Goal: Task Accomplishment & Management: Manage account settings

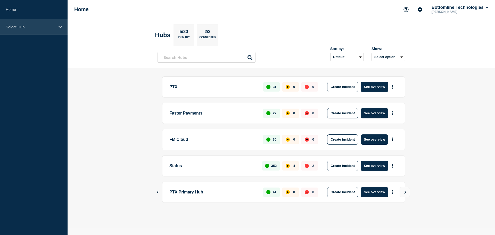
click at [35, 22] on div "Select Hub" at bounding box center [34, 27] width 68 height 16
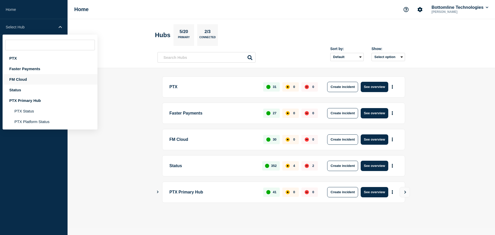
click at [29, 76] on div "FM Cloud" at bounding box center [50, 79] width 95 height 11
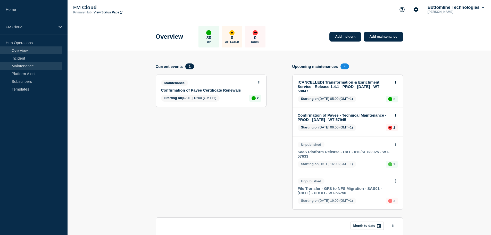
click at [27, 64] on link "Maintenance" at bounding box center [31, 66] width 62 height 8
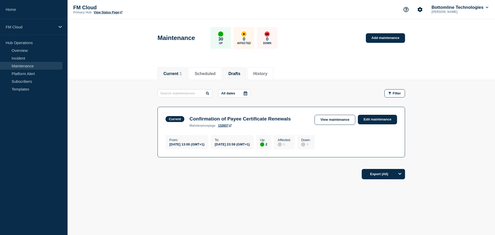
click at [237, 73] on button "Drafts" at bounding box center [234, 73] width 12 height 5
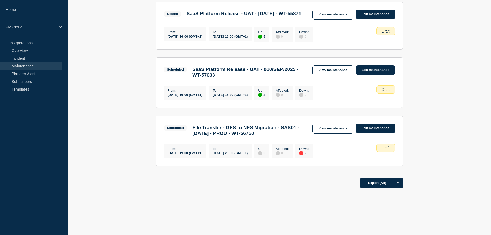
scroll to position [369, 0]
click at [373, 124] on link "Edit maintenance" at bounding box center [375, 128] width 39 height 10
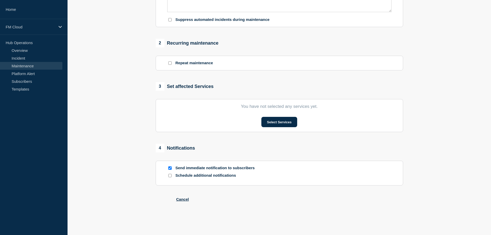
type input "File Transfer - GFS to NFS Migration - SAS01 - [DATE] - PROD - WT-56750"
type input "[DATE]"
type input "19:00"
type input "[DATE]"
type input "23:00"
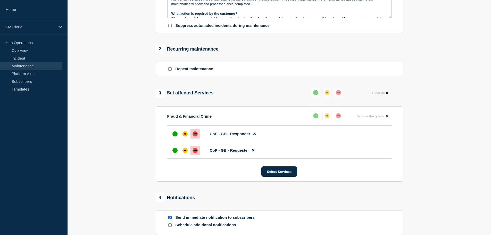
scroll to position [197, 0]
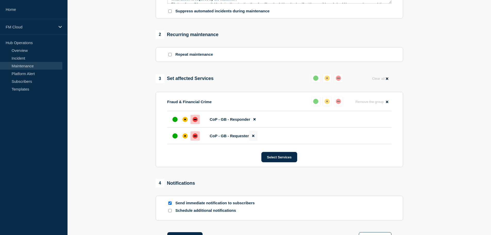
click at [254, 137] on icon at bounding box center [253, 136] width 2 height 2
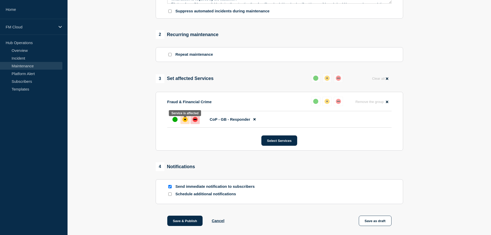
click at [188, 121] on div at bounding box center [184, 119] width 9 height 9
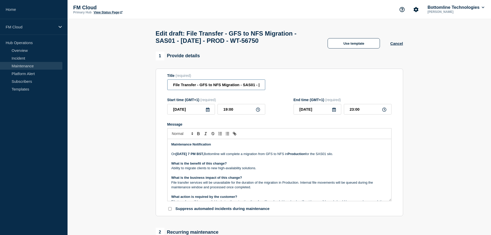
scroll to position [0, 60]
drag, startPoint x: 172, startPoint y: 85, endPoint x: 296, endPoint y: 101, distance: 125.5
click at [296, 101] on form "Title (required) File Transfer - GFS to NFS Migration - SAS01 - [DATE] - PROD -…" at bounding box center [279, 142] width 224 height 138
click at [39, 65] on link "Maintenance" at bounding box center [31, 66] width 62 height 8
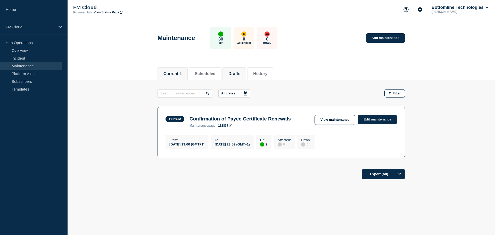
click at [240, 71] on button "Drafts" at bounding box center [234, 73] width 12 height 5
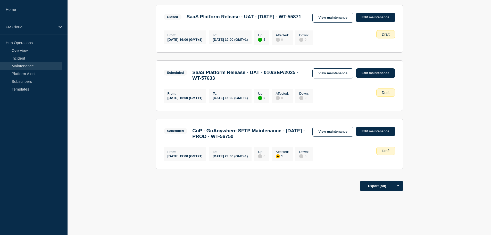
scroll to position [369, 0]
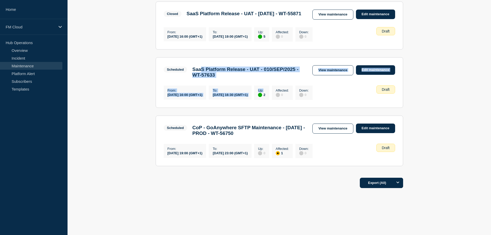
drag, startPoint x: 201, startPoint y: 62, endPoint x: 296, endPoint y: 74, distance: 95.1
click at [296, 74] on section "Scheduled SaaS Platform Release - UAT - 010/SEP/2025 - WT-57633 View maintenanc…" at bounding box center [279, 82] width 247 height 50
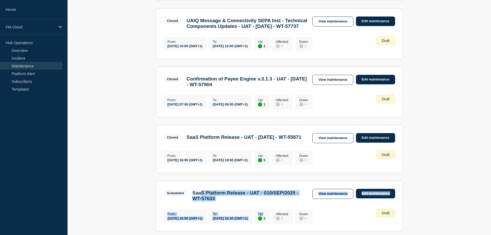
scroll to position [189, 0]
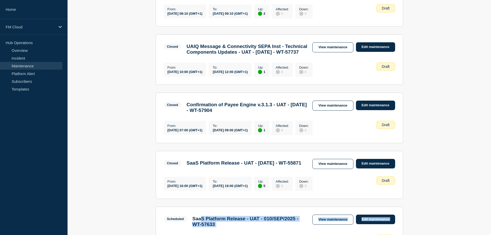
drag, startPoint x: 206, startPoint y: 119, endPoint x: 269, endPoint y: 128, distance: 64.0
click at [269, 113] on h3 "Confirmation of Payee Engine v.3.1.3 - UAT - [DATE] - WT-57904" at bounding box center [247, 107] width 121 height 11
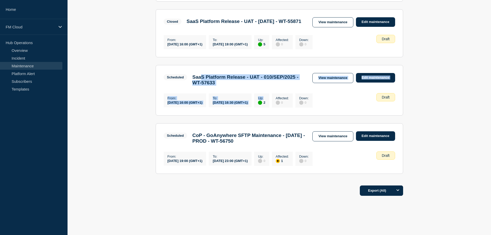
scroll to position [369, 0]
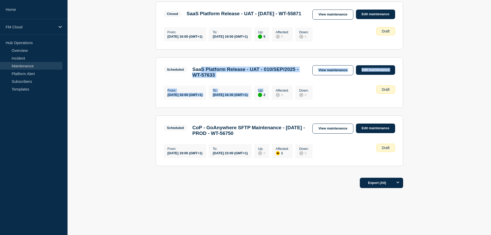
drag, startPoint x: 220, startPoint y: 125, endPoint x: 280, endPoint y: 133, distance: 60.8
click at [280, 133] on h3 "CoP - GoAnywhere SFTP Maintenance - [DATE] - PROD - WT-56750" at bounding box center [249, 130] width 115 height 11
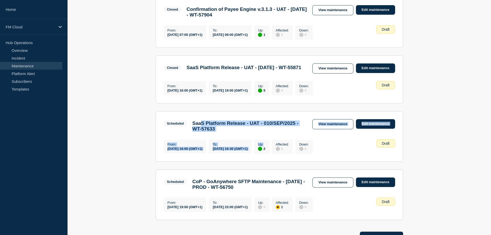
scroll to position [292, 0]
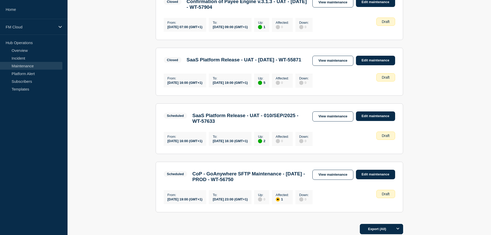
click at [225, 124] on h3 "SaaS Platform Release - UAT - 010/SEP/2025 - WT-57633" at bounding box center [249, 118] width 115 height 11
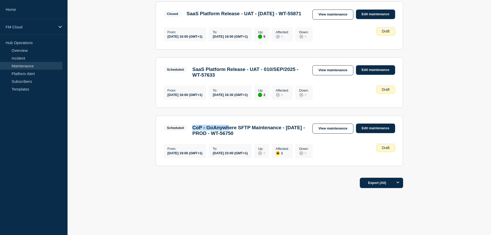
drag, startPoint x: 192, startPoint y: 151, endPoint x: 233, endPoint y: 154, distance: 40.6
click at [233, 136] on h3 "CoP - GoAnywhere SFTP Maintenance - [DATE] - PROD - WT-56750" at bounding box center [249, 130] width 115 height 11
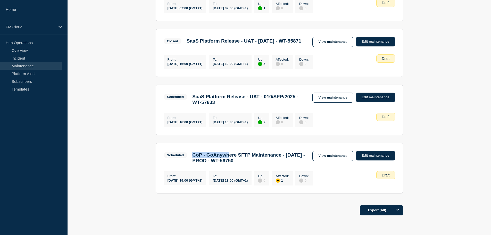
scroll to position [318, 0]
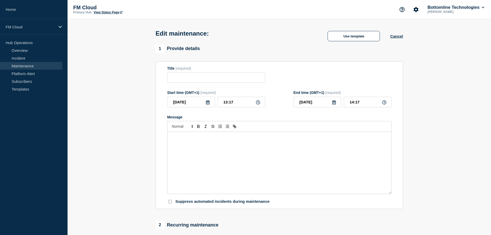
type input "File Transfer - GFS to NFS Migration - SAS01 - [DATE] - PROD - WT-56750"
type input "[DATE]"
type input "19:00"
type input "[DATE]"
type input "23:00"
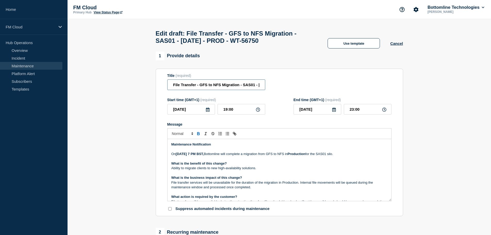
click at [244, 89] on input "File Transfer - GFS to NFS Migration - SAS01 - [DATE] - PROD - WT-56750" at bounding box center [216, 84] width 98 height 11
drag, startPoint x: 270, startPoint y: 89, endPoint x: 199, endPoint y: 83, distance: 71.1
click at [199, 83] on div "Title (required) File Transfer - GFS to NFS Migration - SAS01 - [DATE] - PROD -…" at bounding box center [279, 81] width 224 height 17
drag, startPoint x: 172, startPoint y: 86, endPoint x: 319, endPoint y: 93, distance: 147.3
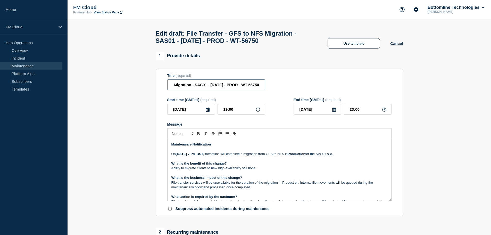
click at [309, 95] on form "Title (required) File Transfer - GFS to NFS Migration - SAS01 - [DATE] - PROD -…" at bounding box center [279, 142] width 224 height 138
click at [296, 156] on p "On [DATE] 7 PM BST, Bottomline will complete a migration from GFS to NFS in Pro…" at bounding box center [279, 153] width 216 height 5
copy p "GFS"
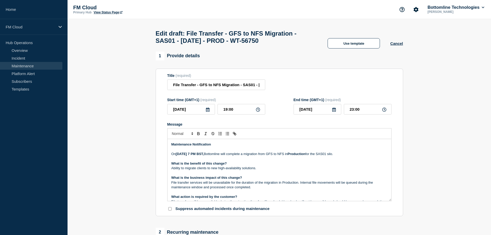
click at [331, 156] on p "On [DATE] 7 PM BST, Bottomline will complete a migration from GFS to NFS in Pro…" at bounding box center [279, 153] width 216 height 5
click at [236, 170] on p "Ability to migrate clients to new high-availability solutions." at bounding box center [279, 168] width 216 height 5
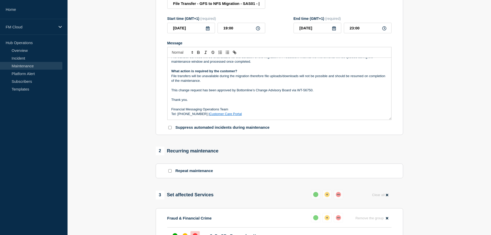
scroll to position [77, 0]
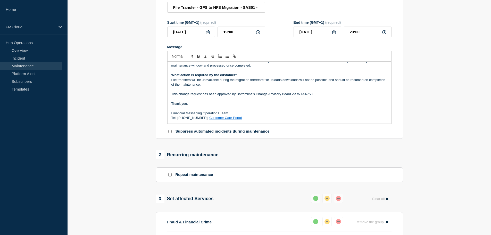
click at [273, 96] on p "This change request has been approved by Bottomline’s Change Advisory Board via…" at bounding box center [279, 94] width 216 height 5
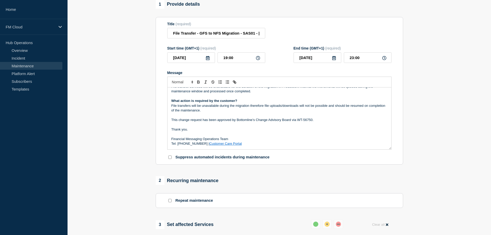
click at [275, 108] on p "File transfers will be unavailable during the migration therefore file uploads/…" at bounding box center [279, 108] width 216 height 10
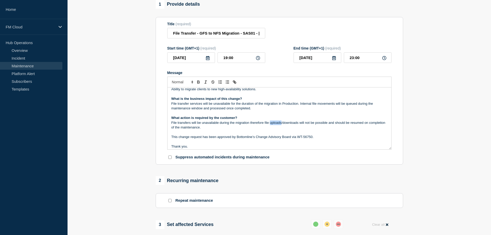
scroll to position [19, 0]
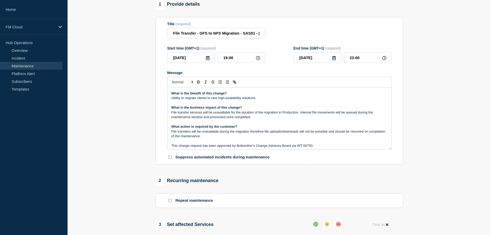
click at [296, 115] on p "File transfer services will be unavailable for the duration of the migration in…" at bounding box center [279, 115] width 216 height 10
drag, startPoint x: 300, startPoint y: 114, endPoint x: 351, endPoint y: 119, distance: 51.8
click at [351, 119] on p "File transfer services will be unavailable for the duration of the migration in…" at bounding box center [279, 115] width 216 height 10
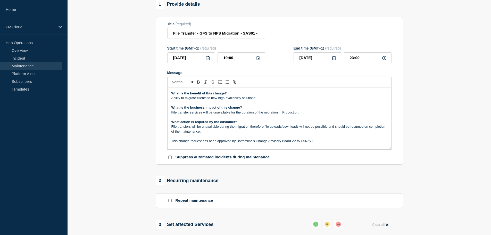
click at [243, 100] on p "Ability to migrate clients to new high-availability solutions." at bounding box center [279, 98] width 216 height 5
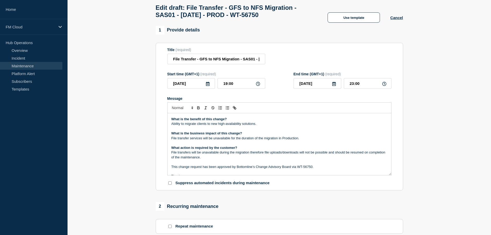
scroll to position [0, 0]
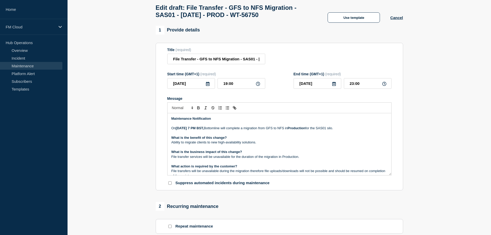
click at [259, 145] on p "Ability to migrate clients to new high-availability solutions." at bounding box center [279, 142] width 216 height 5
click at [233, 130] on p "On [DATE] 7 PM BST, Bottomline will complete a migration from GFS to NFS in Pro…" at bounding box center [279, 128] width 216 height 5
drag, startPoint x: 236, startPoint y: 130, endPoint x: 365, endPoint y: 130, distance: 129.3
click at [365, 130] on p "On [DATE] 7 PM BST, Bottomline will complete a migration from GFS to NFS in Pro…" at bounding box center [279, 128] width 216 height 5
click at [204, 129] on strong "[DATE] 7 PM BST," at bounding box center [190, 128] width 28 height 4
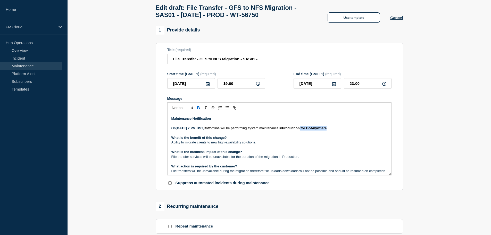
drag, startPoint x: 329, startPoint y: 129, endPoint x: 356, endPoint y: 130, distance: 27.3
click at [327, 130] on strong "Production for GoAnywhere." at bounding box center [305, 128] width 46 height 4
click at [197, 108] on icon "Toggle bold text" at bounding box center [198, 107] width 5 height 5
click at [264, 130] on span "Bottomline will be performing system maintenance in" at bounding box center [243, 128] width 78 height 4
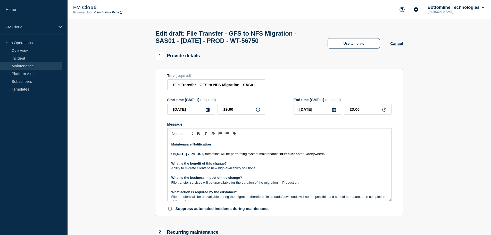
drag, startPoint x: 204, startPoint y: 156, endPoint x: 231, endPoint y: 156, distance: 27.8
click at [204, 156] on strong "[DATE] 7 PM BST," at bounding box center [190, 154] width 28 height 4
click at [209, 86] on input "File Transfer - GFS to NFS Migration - SAS01 - [DATE] - PROD - WT-56750" at bounding box center [216, 84] width 98 height 11
drag, startPoint x: 223, startPoint y: 89, endPoint x: 279, endPoint y: 92, distance: 56.0
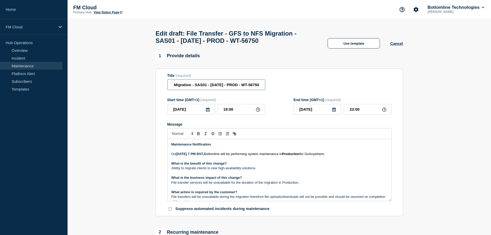
click at [279, 90] on div "Title (required) File Transfer - GFS to NFS Migration - SAS01 - [DATE] - PROD -…" at bounding box center [279, 81] width 224 height 17
click at [296, 87] on div "Title (required) File Transfer - GFS to NFS Migration - SAS01 - [DATE] - PROD -…" at bounding box center [279, 81] width 224 height 17
click at [192, 87] on input "File Transfer - GFS to NFS Migration - SAS01 - [DATE] - PROD - WT-56750" at bounding box center [216, 84] width 98 height 11
drag, startPoint x: 189, startPoint y: 86, endPoint x: 152, endPoint y: 84, distance: 36.4
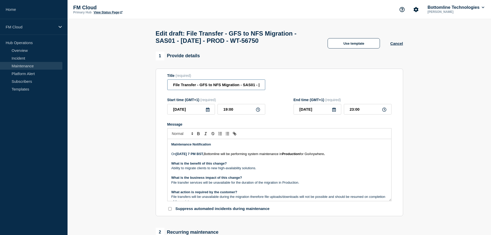
click at [188, 89] on input "File Transfer - GFS to NFS Migration - SAS01 - [DATE] - PROD - WT-56750" at bounding box center [216, 84] width 98 height 11
click at [173, 87] on input "File Transfer - GFS to NFS Migration - SAS01 - [DATE] - PROD - WT-56750" at bounding box center [216, 84] width 98 height 11
drag, startPoint x: 173, startPoint y: 87, endPoint x: 286, endPoint y: 94, distance: 113.3
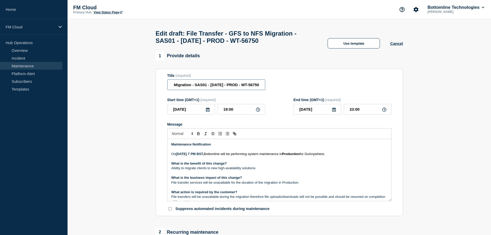
click at [286, 94] on form "Title (required) File Transfer - GFS to NFS Migration - SAS01 - [DATE] - PROD -…" at bounding box center [279, 142] width 224 height 138
click at [249, 88] on input "File Transfer - GFS to NFS Migration - SAS01 - [DATE] - PROD - WT-56750" at bounding box center [216, 84] width 98 height 11
click at [217, 89] on input "File Transfer - GFS to NFS Migration - SAS01 - [DATE] - PROD - WT-56750" at bounding box center [216, 84] width 98 height 11
click at [229, 88] on input "File Transfer - GFS to NFS Migration - SAS01 - [DATE] - PROD - WT-56750" at bounding box center [216, 84] width 98 height 11
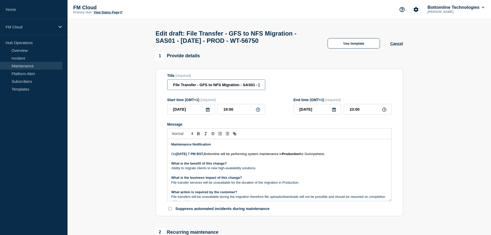
drag, startPoint x: 220, startPoint y: 89, endPoint x: 141, endPoint y: 88, distance: 78.3
click at [191, 89] on input "File Transfer - GFS to NFS Migration - SAS01 - [DATE] - PROD - WT-56750" at bounding box center [216, 84] width 98 height 11
drag, startPoint x: 256, startPoint y: 87, endPoint x: 148, endPoint y: 80, distance: 107.9
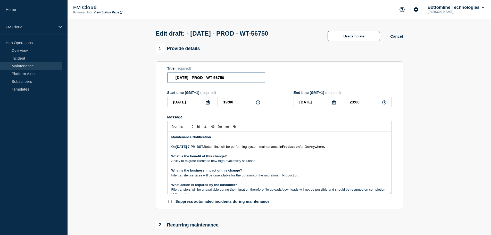
drag, startPoint x: 175, startPoint y: 79, endPoint x: 158, endPoint y: 77, distance: 16.3
click at [158, 77] on section "Title (required) - [DATE] - PROD - WT-56750 Start time (GMT+1) (required) [DATE…" at bounding box center [279, 135] width 247 height 148
paste input "CoP | GoAnywhere SFTP Maintenance"
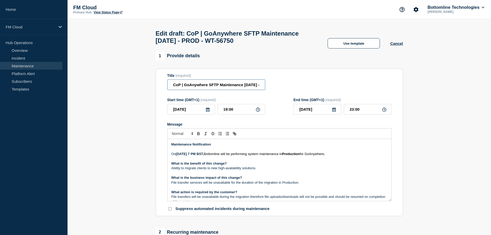
drag, startPoint x: 173, startPoint y: 87, endPoint x: 163, endPoint y: 86, distance: 9.8
click at [163, 86] on section "Title (required) CoP | GoAnywhere SFTP Maintenance [DATE] - PROD - WT-56750 Sta…" at bounding box center [279, 143] width 247 height 148
click at [183, 87] on input "CoP | GoAnywhere SFTP Maintenance [DATE] - PROD - WT-56750" at bounding box center [216, 84] width 98 height 11
drag, startPoint x: 174, startPoint y: 87, endPoint x: 260, endPoint y: 88, distance: 86.3
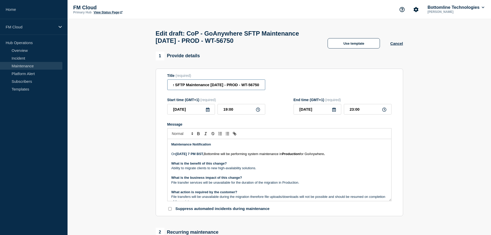
click at [261, 87] on input "CoP - GoAnywhere SFTP Maintenance [DATE] - PROD - WT-56750" at bounding box center [216, 84] width 98 height 11
drag, startPoint x: 197, startPoint y: 86, endPoint x: 195, endPoint y: 89, distance: 3.6
click at [197, 86] on input "CoP - GoAnywhere SFTP Maintenance [DATE] - PROD - WT-56750" at bounding box center [216, 84] width 98 height 11
click at [197, 87] on input "CoP - GoAnywhere SFTP Maintenance [DATE] - PROD - WT-56750" at bounding box center [216, 84] width 98 height 11
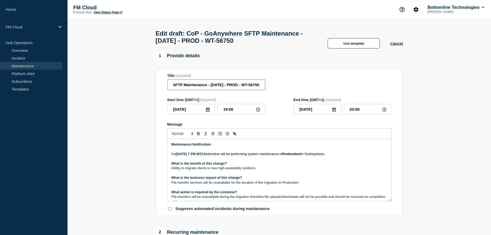
drag, startPoint x: 185, startPoint y: 88, endPoint x: 296, endPoint y: 92, distance: 110.9
click at [292, 90] on div "Title (required) CoP - GoAnywhere SFTP Maintenance - [DATE] - PROD - WT-56750" at bounding box center [279, 81] width 224 height 17
type input "CoP - GoAnywhere SFTP Maintenance - [DATE] - PROD - WT-56750"
drag, startPoint x: 288, startPoint y: 88, endPoint x: 287, endPoint y: 93, distance: 4.8
click at [288, 88] on div "Title (required) CoP - GoAnywhere SFTP Maintenance - [DATE] - PROD - WT-56750" at bounding box center [279, 81] width 224 height 17
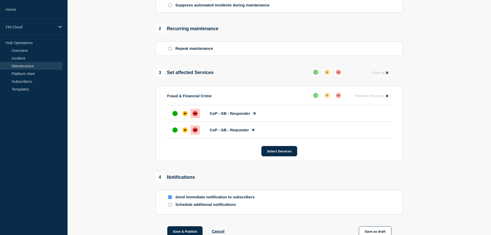
scroll to position [206, 0]
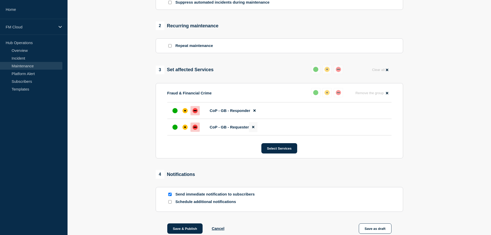
click at [255, 128] on button at bounding box center [253, 127] width 9 height 10
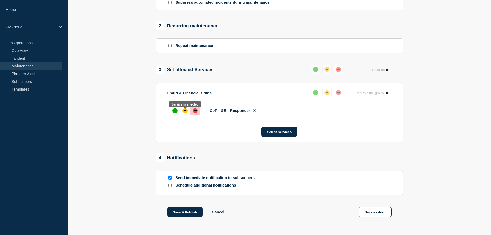
drag, startPoint x: 185, startPoint y: 114, endPoint x: 190, endPoint y: 122, distance: 9.6
click at [186, 111] on div "affected" at bounding box center [185, 111] width 2 height 2
click at [380, 217] on button "Save as draft" at bounding box center [375, 212] width 33 height 10
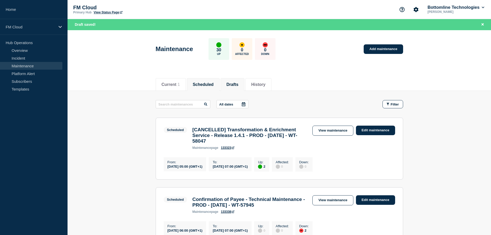
drag, startPoint x: 237, startPoint y: 83, endPoint x: 235, endPoint y: 87, distance: 3.9
click at [237, 83] on button "Drafts" at bounding box center [232, 84] width 12 height 5
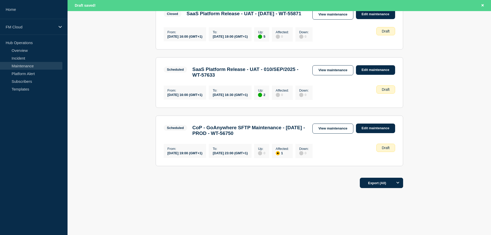
scroll to position [380, 0]
drag, startPoint x: 206, startPoint y: 125, endPoint x: 290, endPoint y: 133, distance: 84.4
click at [290, 133] on h3 "CoP - GoAnywhere SFTP Maintenance - [DATE] - PROD - WT-56750" at bounding box center [249, 130] width 115 height 11
click at [327, 123] on link "View maintenance" at bounding box center [332, 128] width 41 height 10
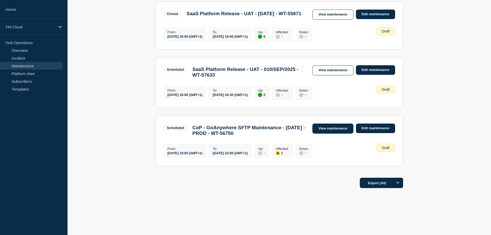
scroll to position [369, 0]
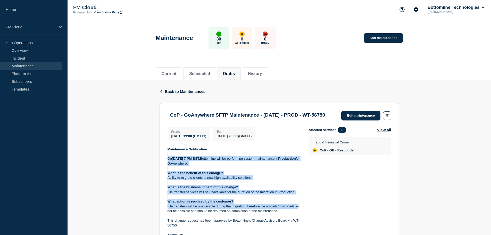
drag, startPoint x: 185, startPoint y: 161, endPoint x: 297, endPoint y: 211, distance: 123.0
click at [297, 211] on div "Maintenance Notification On [DATE] 7 PM BST, Bottomline will be performing syst…" at bounding box center [233, 199] width 133 height 105
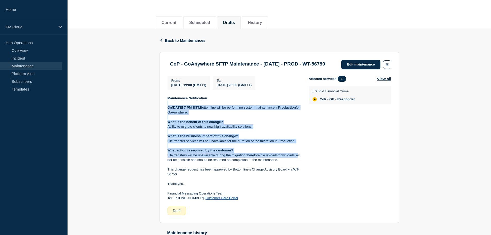
scroll to position [52, 0]
click at [207, 143] on p "File transfer services will be unavailable for the duration of the migration in…" at bounding box center [233, 140] width 133 height 5
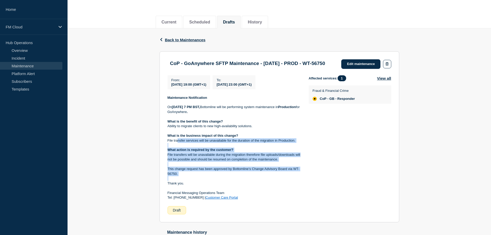
drag, startPoint x: 177, startPoint y: 146, endPoint x: 306, endPoint y: 187, distance: 135.6
click at [306, 187] on div "From : [DATE] 19:00 (GMT+1) To : [DATE] 23:00 (GMT+1) Maintenance Notification …" at bounding box center [237, 144] width 141 height 139
click at [353, 65] on link "Edit maintenance" at bounding box center [360, 64] width 39 height 10
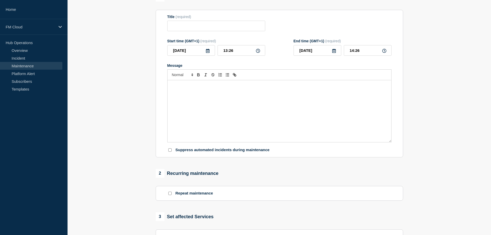
type input "CoP - GoAnywhere SFTP Maintenance - [DATE] - PROD - WT-56750"
type input "[DATE]"
type input "19:00"
type input "[DATE]"
type input "23:00"
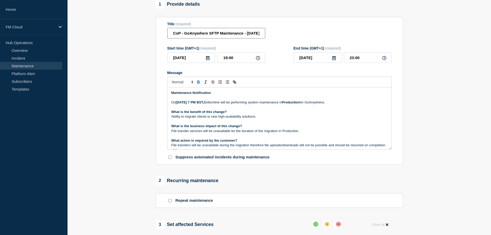
click at [182, 35] on input "CoP - GoAnywhere SFTP Maintenance - [DATE] - PROD - WT-56750" at bounding box center [216, 33] width 98 height 11
drag, startPoint x: 183, startPoint y: 35, endPoint x: 175, endPoint y: 38, distance: 8.5
click at [175, 34] on input "CoP - GoAnywhere SFTP Maintenance - [DATE] - PROD - WT-56750" at bounding box center [216, 33] width 98 height 11
drag, startPoint x: 243, startPoint y: 49, endPoint x: 273, endPoint y: 52, distance: 30.1
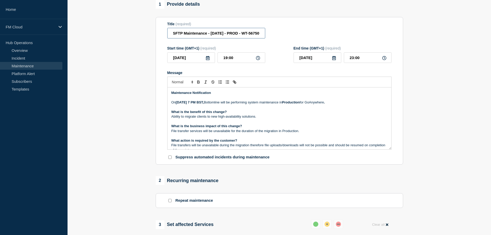
click at [273, 52] on form "Title (required) Confirmation of Payee GoAnywhere SFTP Maintenance - [DATE] - P…" at bounding box center [279, 91] width 224 height 138
click at [234, 38] on input "Confirmation of Payee GoAnywhere SFTP Maintenance - [DATE] - PROD - WT-56750" at bounding box center [216, 33] width 98 height 11
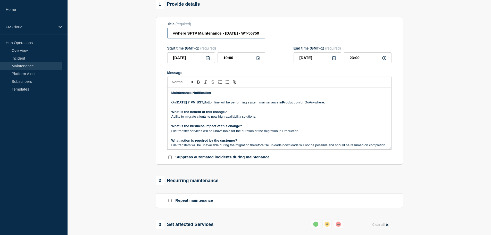
scroll to position [0, 65]
click at [212, 35] on input "Confirmation of Payee GoAnywhere SFTP Maintenance - [DATE] - WT-56750" at bounding box center [216, 33] width 98 height 11
paste input "PROD"
click at [211, 38] on input "Confirmation of Payee GoAnywhere SFTP Maintenance -PROD - [DATE] - WT-56750" at bounding box center [216, 33] width 98 height 11
click at [212, 38] on input "Confirmation of Payee GoAnywhere SFTP Maintenance -PROD - [DATE] - WT-56750" at bounding box center [216, 33] width 98 height 11
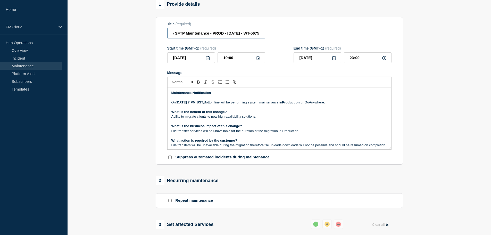
scroll to position [0, 80]
drag, startPoint x: 205, startPoint y: 43, endPoint x: 302, endPoint y: 44, distance: 96.9
click at [302, 39] on div "Title (required) Confirmation of Payee GoAnywhere SFTP Maintenance - PROD - [DA…" at bounding box center [279, 30] width 224 height 17
click at [257, 38] on input "Confirmation of Payee GoAnywhere SFTP Maintenance - PROD - [DATE] - WT-56750" at bounding box center [216, 33] width 98 height 11
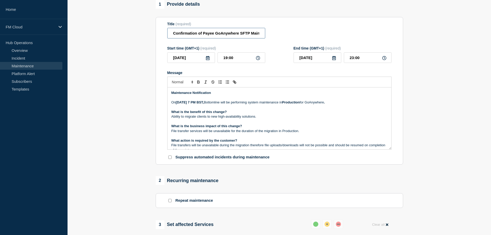
drag, startPoint x: 260, startPoint y: 44, endPoint x: 114, endPoint y: 41, distance: 146.4
click at [114, 41] on section "1 Provide details Title (required) Confirmation of Payee GoAnywhere SFTP Mainte…" at bounding box center [279, 192] width 423 height 385
type input "Confirmation of Payee GoAnywhere SFTP Maintenance - PROD - [DATE] - WT-56750"
click at [219, 38] on input "Confirmation of Payee GoAnywhere SFTP Maintenance - PROD - [DATE] - WT-56750" at bounding box center [216, 33] width 98 height 11
click at [214, 38] on input "Confirmation of Payee GoAnywhere SFTP Maintenance - PROD - [DATE] - WT-56750" at bounding box center [216, 33] width 98 height 11
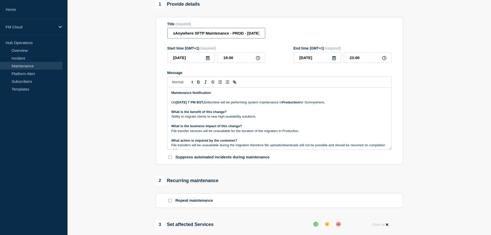
scroll to position [0, 80]
drag, startPoint x: 176, startPoint y: 43, endPoint x: 274, endPoint y: 43, distance: 98.2
click at [274, 39] on div "Title (required) Confirmation of Payee GoAnywhere SFTP Maintenance - PROD - [DA…" at bounding box center [279, 30] width 224 height 17
click at [218, 38] on input "Confirmation of Payee GoAnywhere SFTP Maintenance - PROD - [DATE] - WT-56750" at bounding box center [216, 33] width 98 height 11
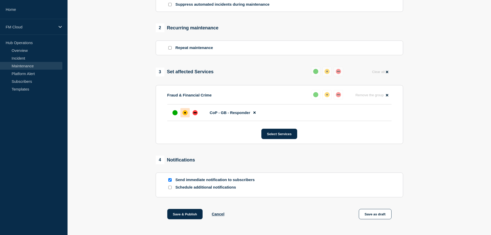
scroll to position [233, 0]
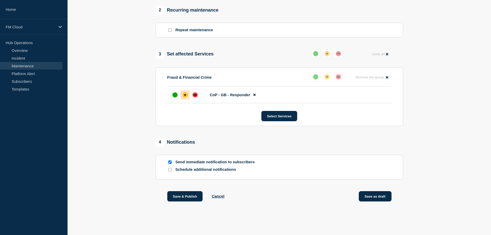
click at [370, 196] on button "Save as draft" at bounding box center [375, 196] width 33 height 10
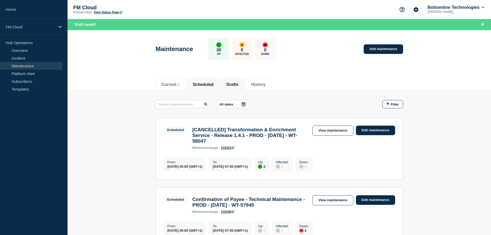
click at [234, 86] on button "Drafts" at bounding box center [232, 84] width 12 height 5
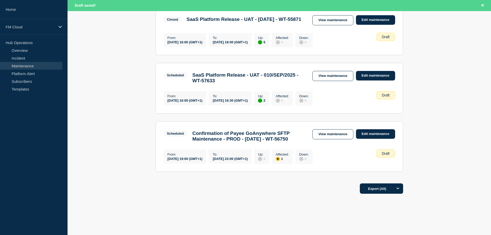
scroll to position [387, 0]
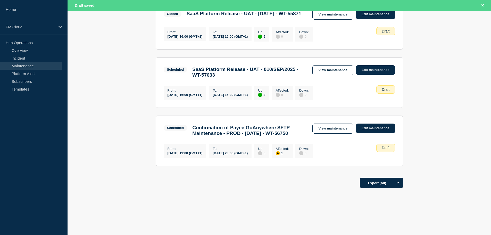
click at [330, 123] on link "View maintenance" at bounding box center [332, 128] width 41 height 10
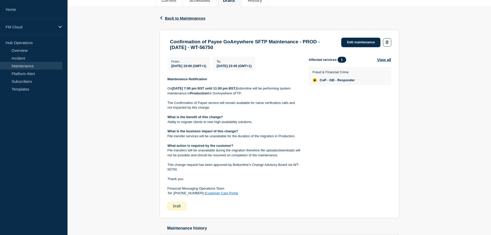
scroll to position [26, 0]
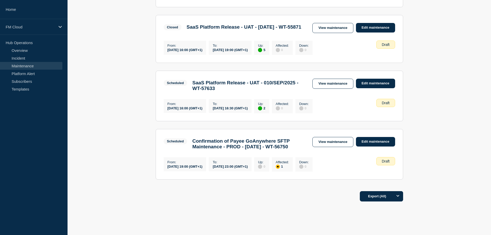
scroll to position [376, 0]
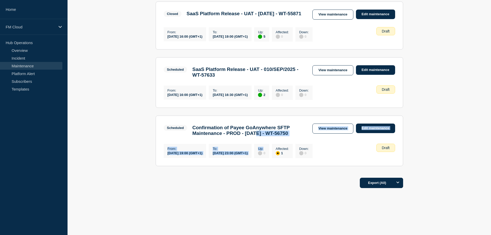
drag, startPoint x: 262, startPoint y: 123, endPoint x: 292, endPoint y: 136, distance: 33.0
click at [292, 136] on section "Scheduled Confirmation of Payee GoAnywhere SFTP Maintenance - PROD - [DATE] - W…" at bounding box center [279, 140] width 247 height 50
click at [370, 123] on link "Edit maintenance" at bounding box center [375, 128] width 39 height 10
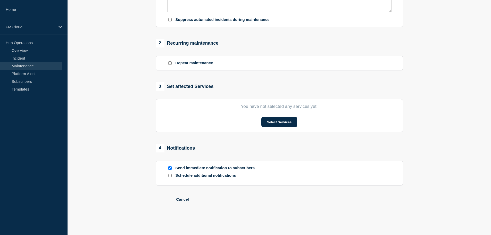
type input "Confirmation of Payee GoAnywhere SFTP Maintenance - PROD - [DATE] - WT-56750"
type input "[DATE]"
type input "19:00"
type input "[DATE]"
type input "23:00"
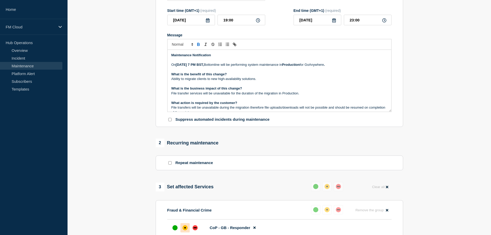
scroll to position [77, 0]
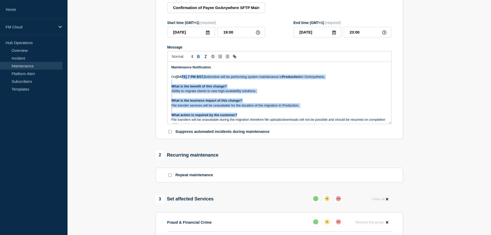
drag, startPoint x: 181, startPoint y: 86, endPoint x: 325, endPoint y: 126, distance: 149.9
click at [325, 124] on div "Maintenance Notification On [DATE] 7 PM BST, Bottomline will be performing syst…" at bounding box center [279, 93] width 224 height 62
click at [323, 117] on p "What action is required by the customer?" at bounding box center [279, 115] width 216 height 5
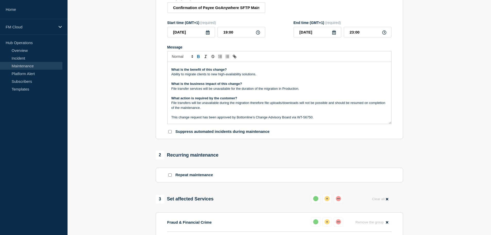
scroll to position [26, 0]
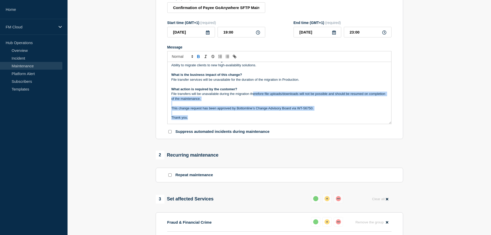
drag, startPoint x: 252, startPoint y: 106, endPoint x: 323, endPoint y: 128, distance: 74.1
click at [323, 124] on div "Maintenance Notification On [DATE] 7 PM BST, Bottomline will be performing syst…" at bounding box center [279, 93] width 224 height 62
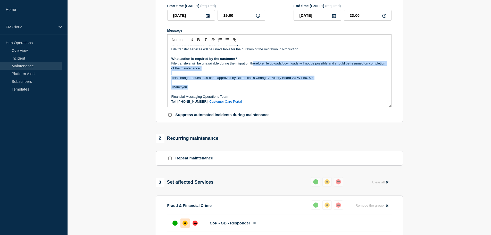
scroll to position [103, 0]
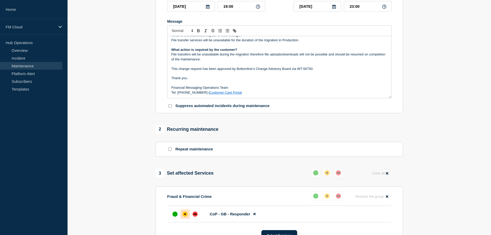
click at [277, 90] on p "Financial Messaging Operations Team" at bounding box center [279, 87] width 216 height 5
click at [274, 98] on div "Maintenance Notification On [DATE] 7 PM BST, Bottomline will be performing syst…" at bounding box center [279, 67] width 224 height 62
click at [231, 85] on p "Message" at bounding box center [279, 83] width 216 height 5
click at [236, 90] on p "Financial Messaging Operations Team" at bounding box center [279, 87] width 216 height 5
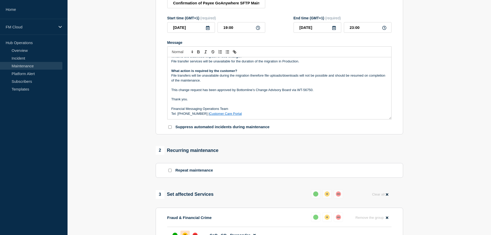
scroll to position [77, 0]
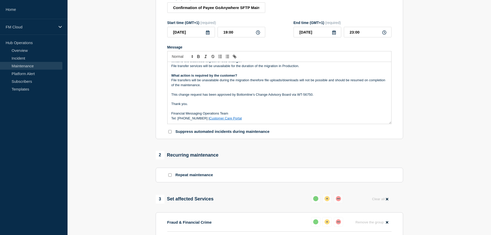
click at [273, 92] on p "Message" at bounding box center [279, 89] width 216 height 5
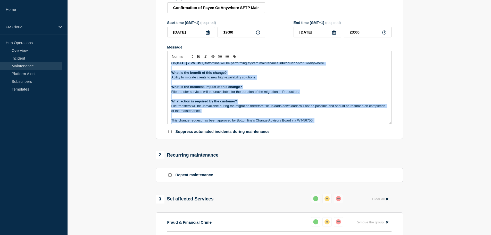
scroll to position [0, 0]
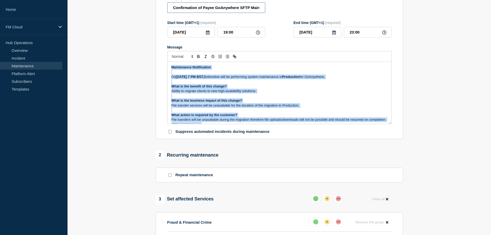
click at [243, 13] on input "Confirmation of Payee GoAnywhere SFTP Maintenance - PROD - [DATE] - WT-56750" at bounding box center [216, 7] width 98 height 11
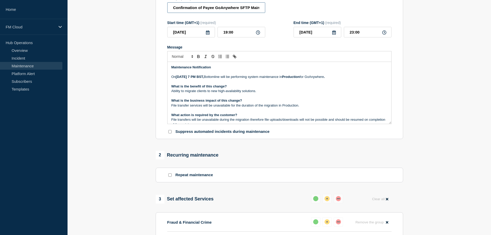
scroll to position [0, 80]
drag, startPoint x: 239, startPoint y: 21, endPoint x: 281, endPoint y: 25, distance: 42.4
click at [281, 25] on form "Title (required) Confirmation of Payee GoAnywhere SFTP Maintenance - PROD - 13/…" at bounding box center [279, 65] width 224 height 138
click at [284, 24] on form "Title (required) Confirmation of Payee GoAnywhere SFTP Maintenance - PROD - 13/…" at bounding box center [279, 65] width 224 height 138
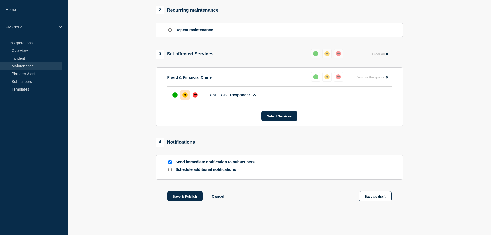
scroll to position [233, 0]
click at [363, 196] on button "Save as draft" at bounding box center [375, 196] width 33 height 10
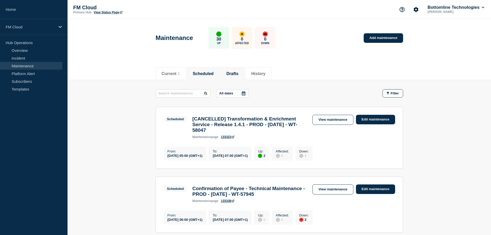
click at [234, 71] on button "Drafts" at bounding box center [232, 73] width 12 height 5
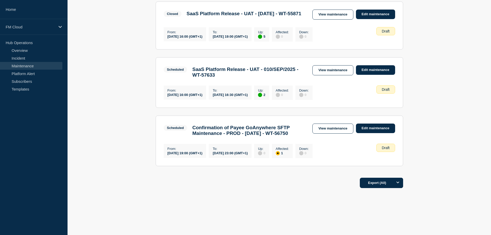
scroll to position [376, 0]
click at [284, 125] on h3 "Confirmation of Payee GoAnywhere SFTP Maintenance - PROD - [DATE] - WT-56750" at bounding box center [249, 130] width 115 height 11
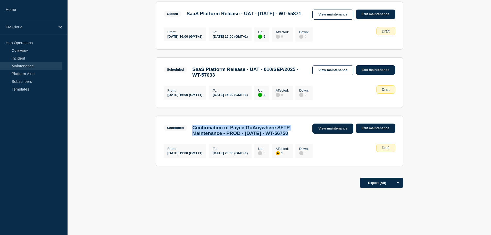
click at [332, 123] on link "View maintenance" at bounding box center [332, 128] width 41 height 10
